Goal: Unclear

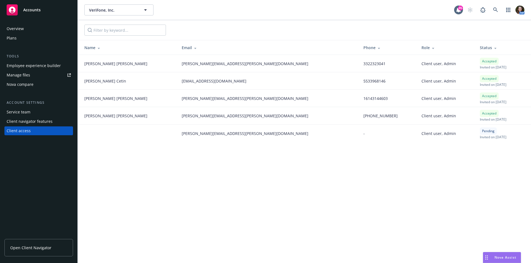
click at [114, 168] on div "VeriFone, Inc. VeriFone, Inc. 85 AM Name Email Phone Role Status Diana Diaz-Lie…" at bounding box center [304, 131] width 453 height 263
